Goal: Information Seeking & Learning: Learn about a topic

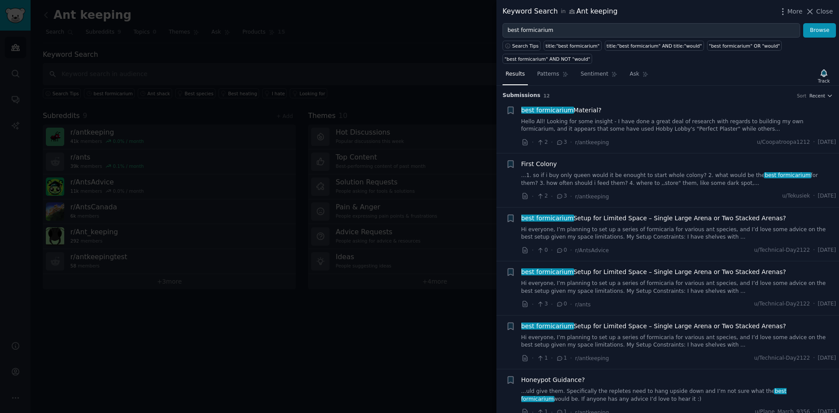
click at [398, 60] on div at bounding box center [419, 206] width 839 height 413
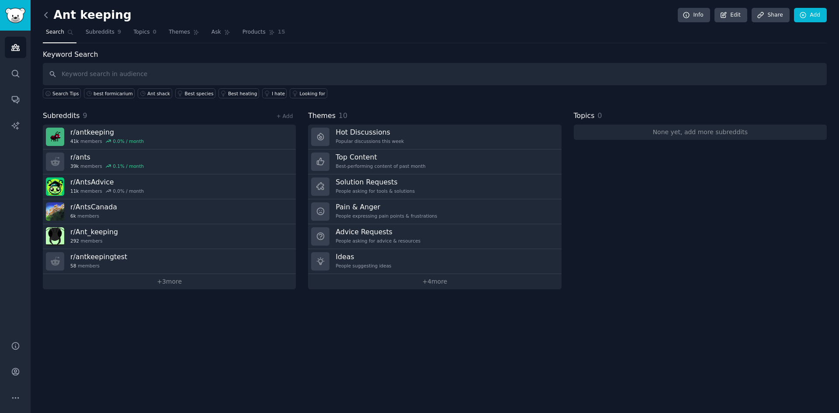
click at [44, 17] on icon at bounding box center [46, 14] width 9 height 9
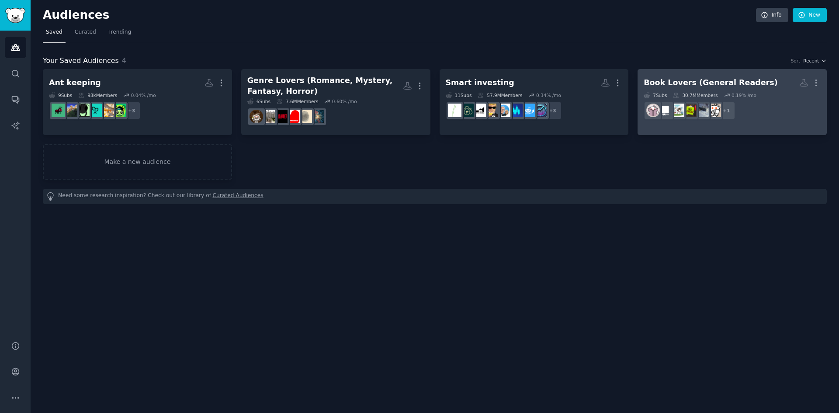
click at [700, 72] on link "Book Lovers (General Readers) More 7 Sub s 30.7M Members 0.19 % /mo r/selfpubli…" at bounding box center [732, 102] width 189 height 66
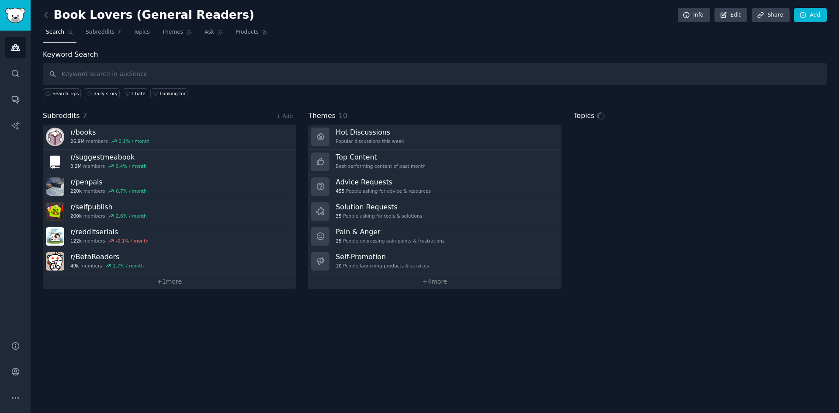
click at [104, 77] on input "text" at bounding box center [435, 74] width 784 height 22
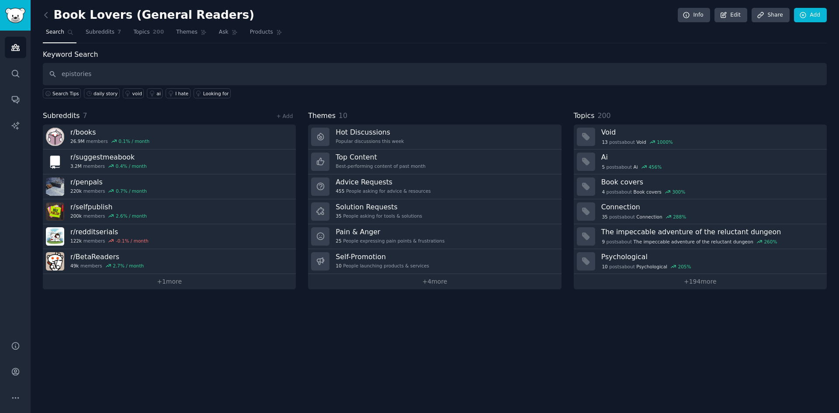
type input "epistories"
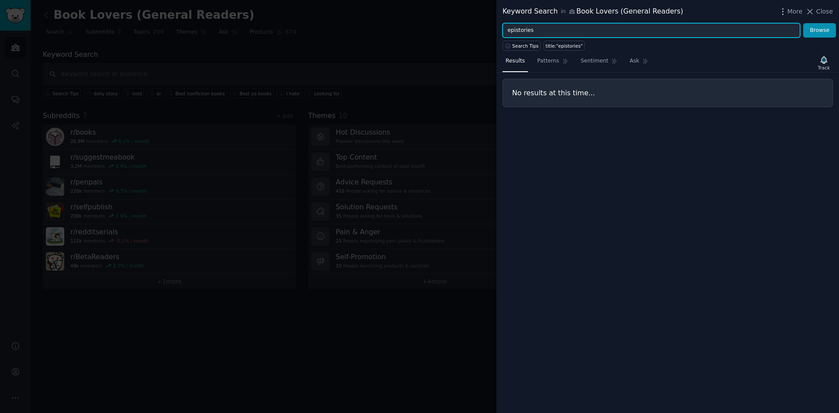
click at [556, 30] on input "epistories" at bounding box center [652, 30] width 298 height 15
drag, startPoint x: 567, startPoint y: 31, endPoint x: 469, endPoint y: 31, distance: 97.5
click at [469, 31] on div "Keyword Search in Book Lovers (General Readers) More Close epistories Browse Se…" at bounding box center [419, 206] width 839 height 413
type input "serializ"
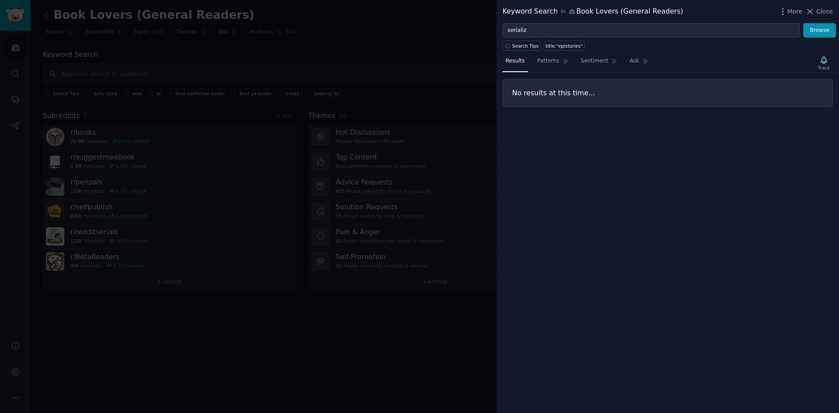
click at [413, 38] on div at bounding box center [419, 206] width 839 height 413
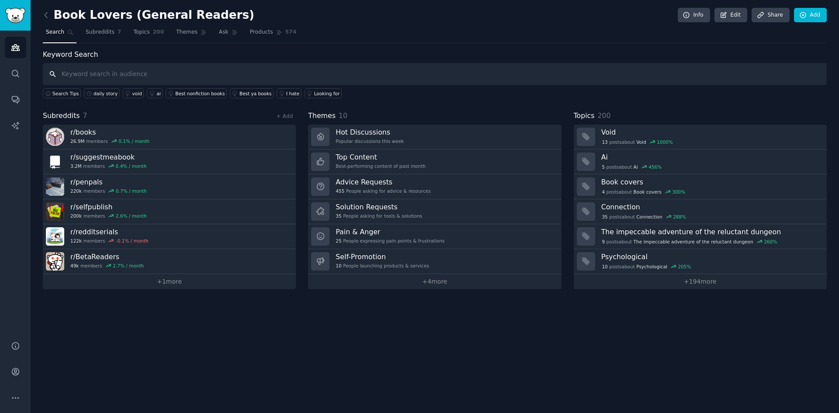
paste input "wattpad"
type input "wattpad"
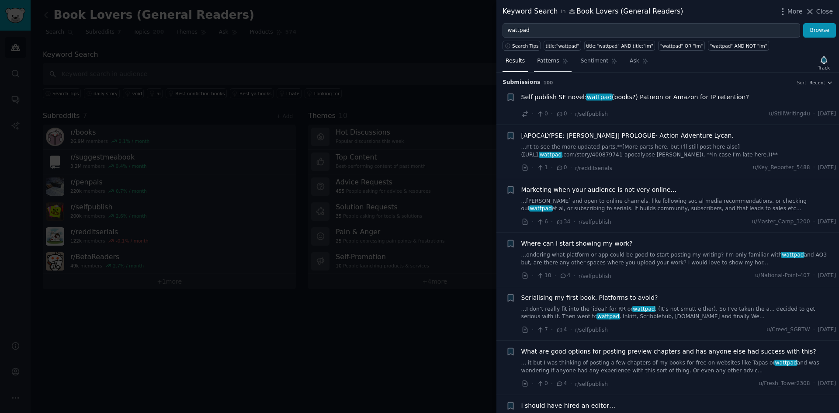
click at [549, 61] on span "Patterns" at bounding box center [548, 61] width 22 height 8
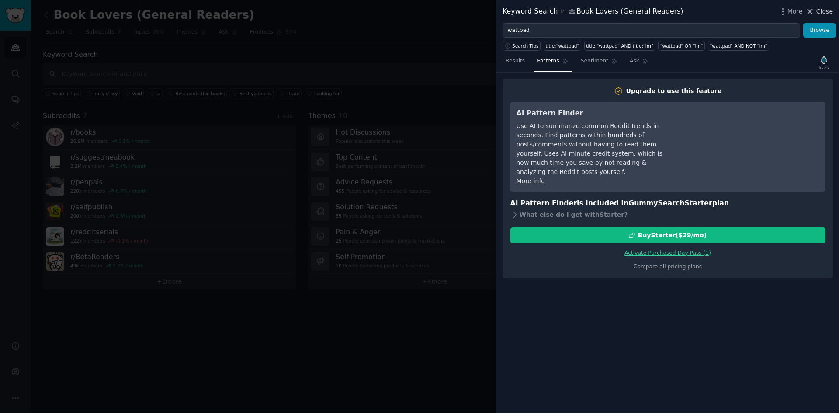
click at [830, 10] on span "Close" at bounding box center [824, 11] width 17 height 9
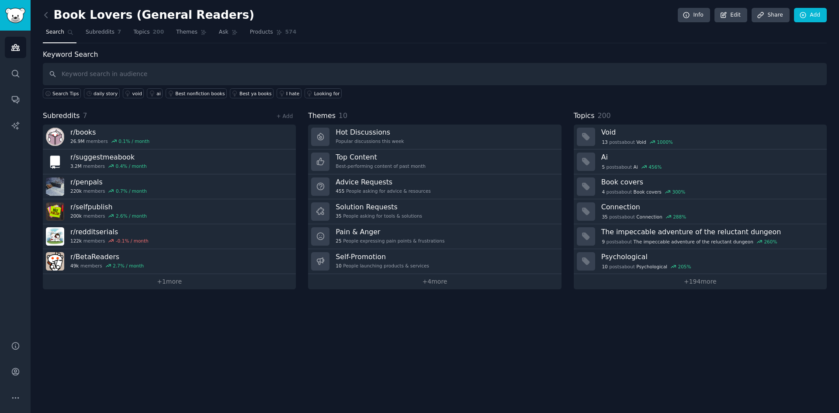
click at [497, 24] on div "Book Lovers (General Readers) Info Edit Share Add" at bounding box center [435, 17] width 784 height 18
